Goal: Obtain resource: Download file/media

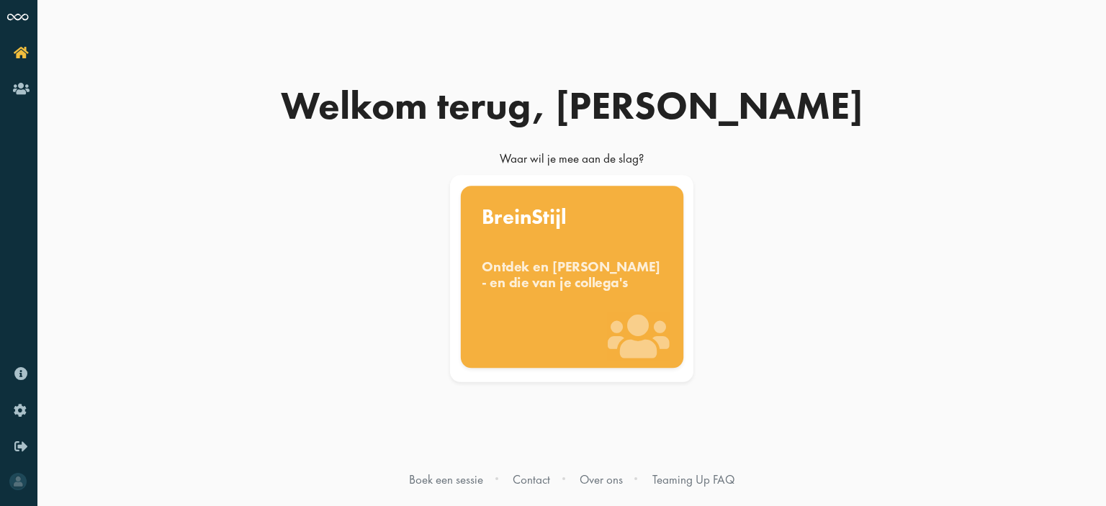
click at [570, 311] on div "BreinStijl Ontdek en [PERSON_NAME] - en die van je collega's" at bounding box center [571, 277] width 222 height 182
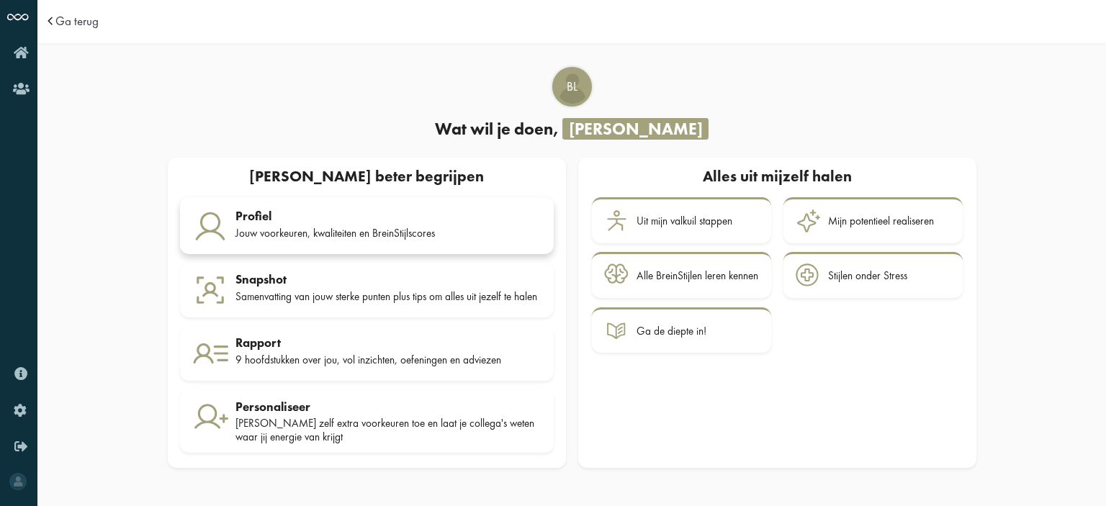
click at [464, 230] on div "Jouw voorkeuren, kwaliteiten en BreinStijlscores" at bounding box center [388, 233] width 306 height 13
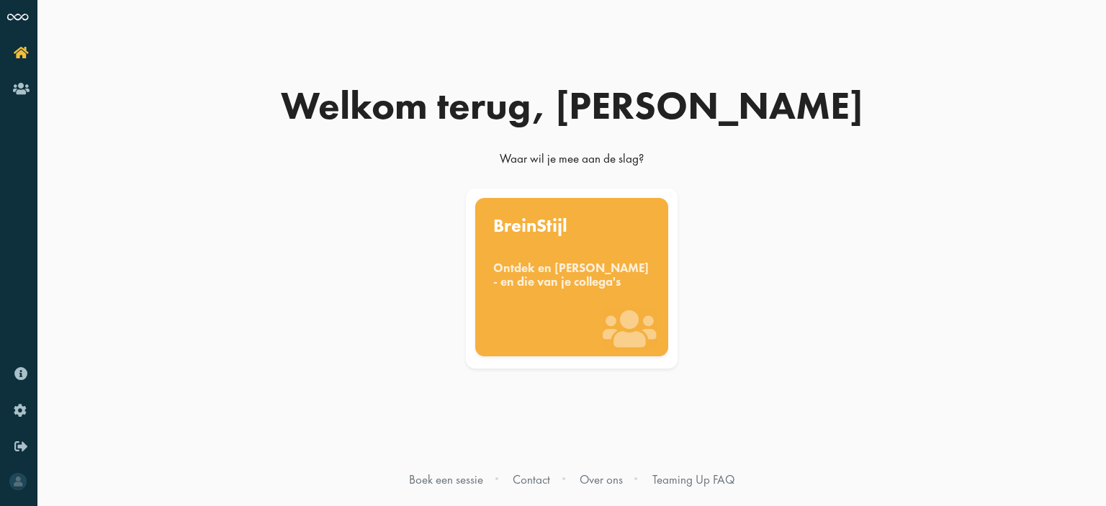
click at [561, 304] on div "BreinStijl Ontdek en benut jouw denkstijl - en die van je collega's" at bounding box center [572, 277] width 194 height 158
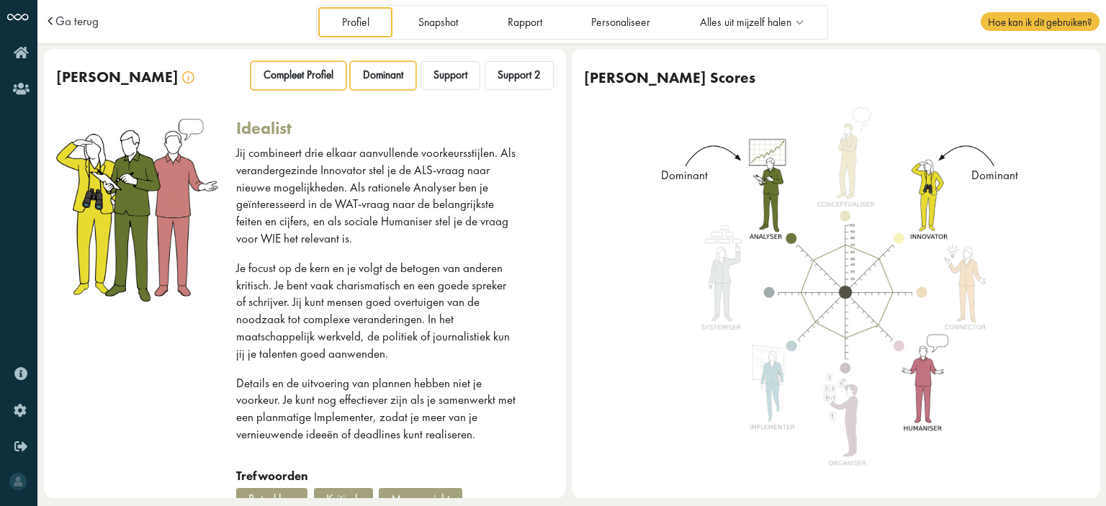
click at [321, 66] on div "Compleet Profiel" at bounding box center [298, 75] width 96 height 29
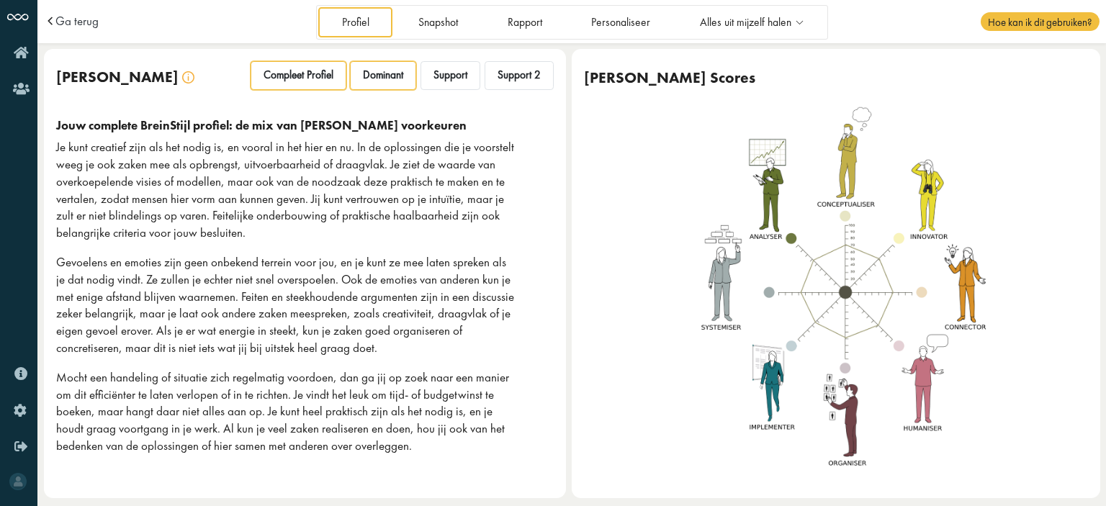
click at [402, 83] on div "Dominant" at bounding box center [383, 75] width 66 height 29
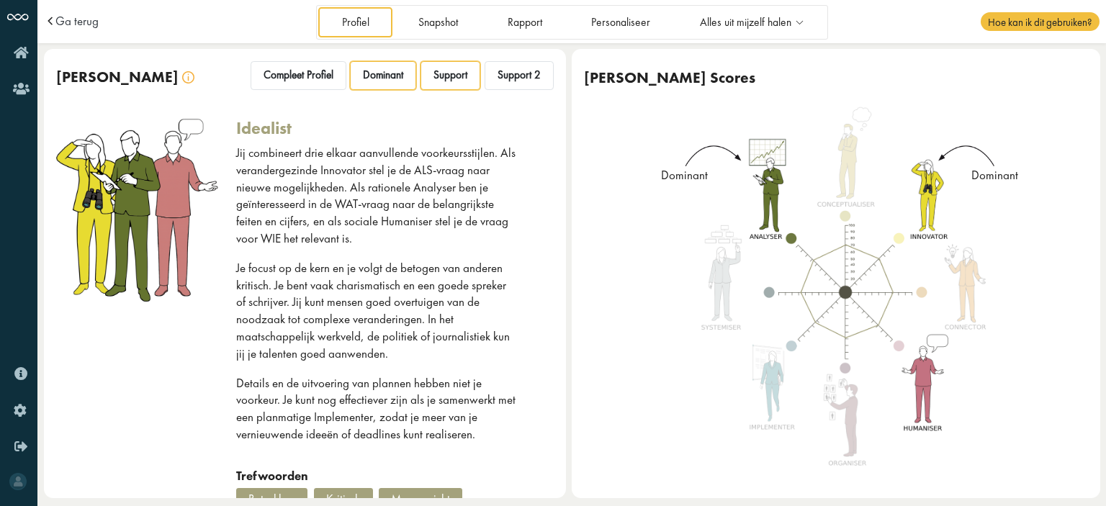
click at [447, 83] on div "Support" at bounding box center [450, 75] width 60 height 29
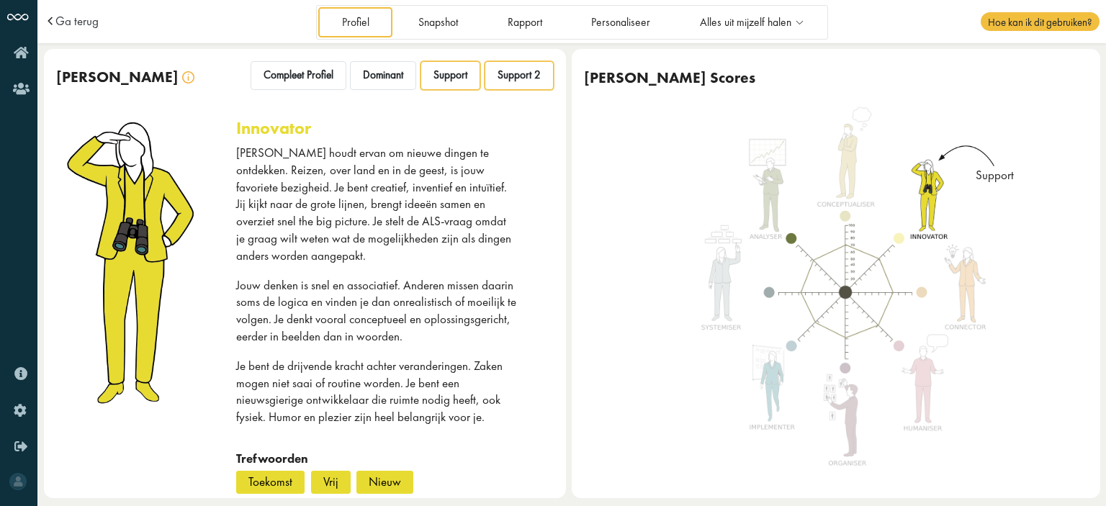
click at [521, 79] on span "Support 2" at bounding box center [518, 75] width 43 height 14
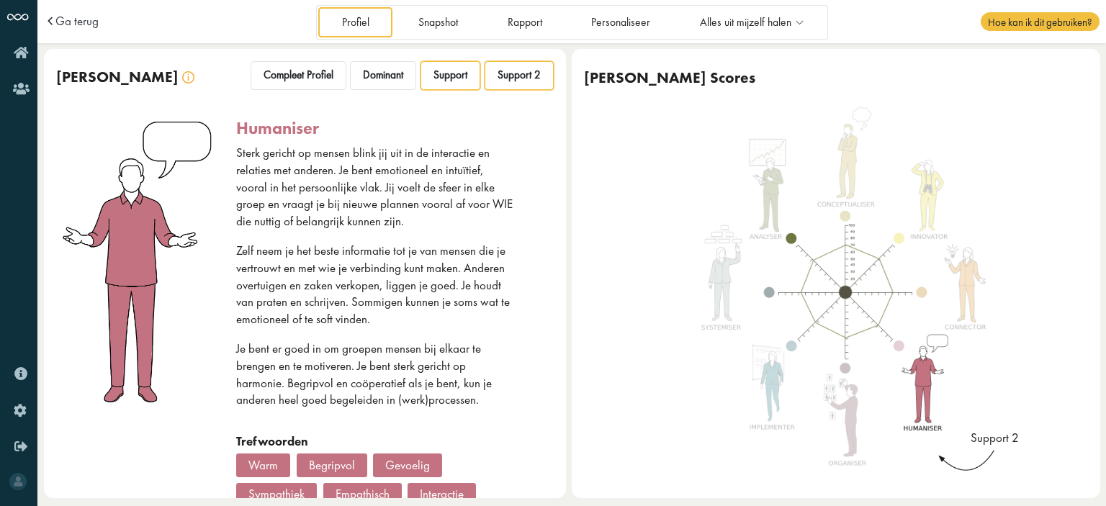
click at [433, 83] on div "Support" at bounding box center [450, 75] width 60 height 29
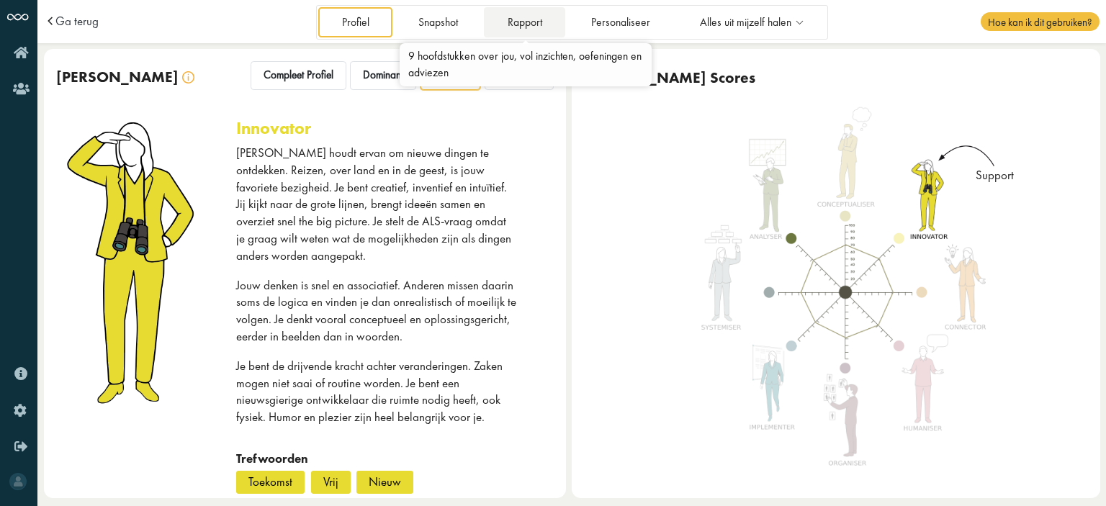
click at [518, 30] on link "Rapport" at bounding box center [524, 22] width 81 height 30
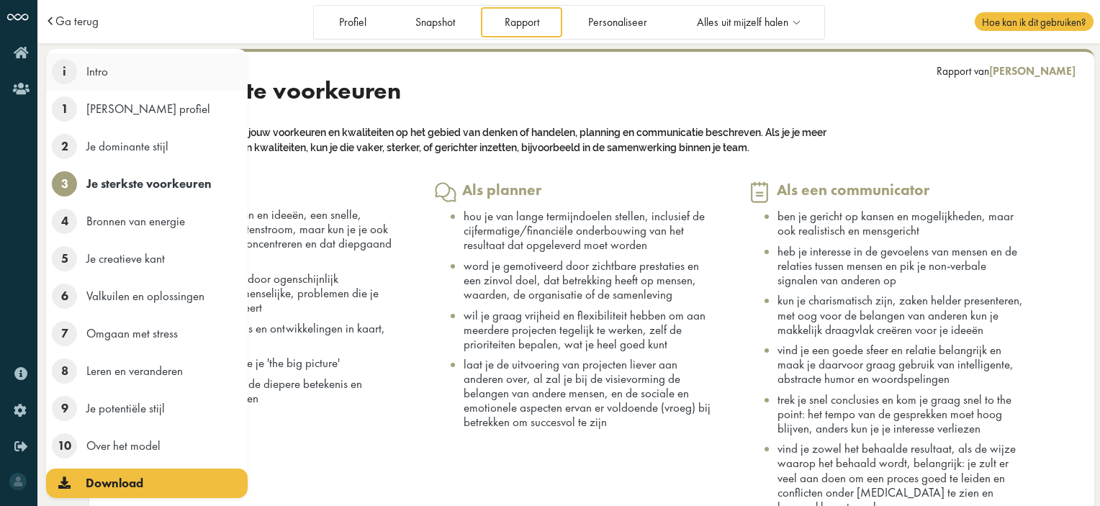
click at [114, 79] on li "i Intro" at bounding box center [147, 71] width 202 height 37
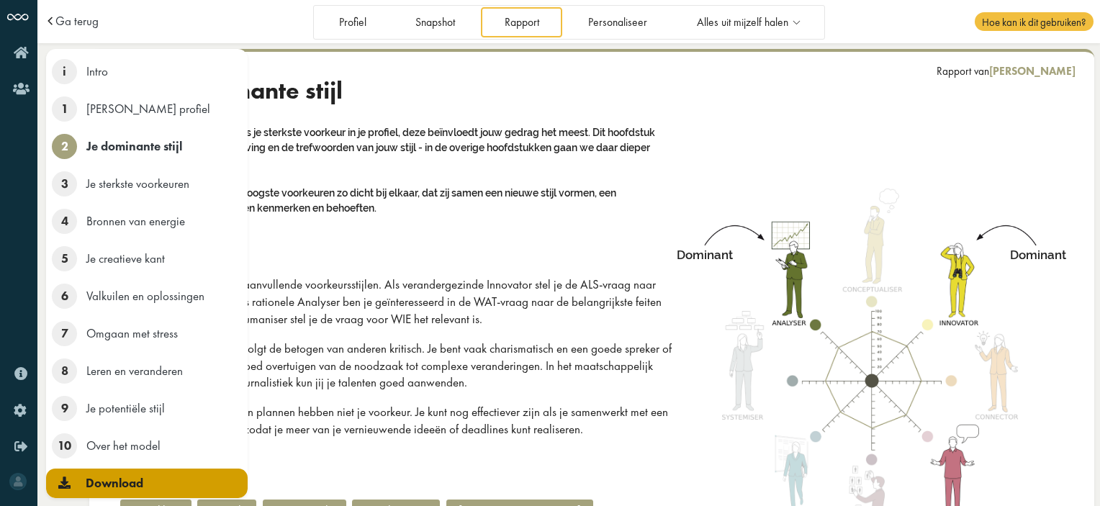
click at [58, 482] on icon at bounding box center [64, 482] width 12 height 12
click at [115, 481] on span "Download" at bounding box center [115, 483] width 58 height 16
